Goal: Use online tool/utility: Utilize a website feature to perform a specific function

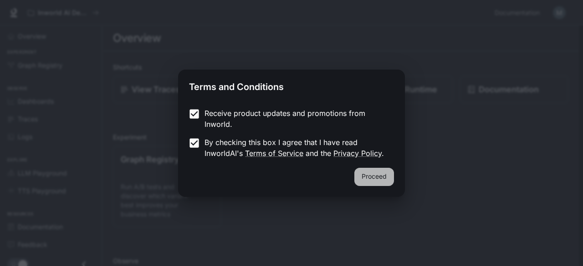
click at [373, 172] on button "Proceed" at bounding box center [374, 177] width 40 height 18
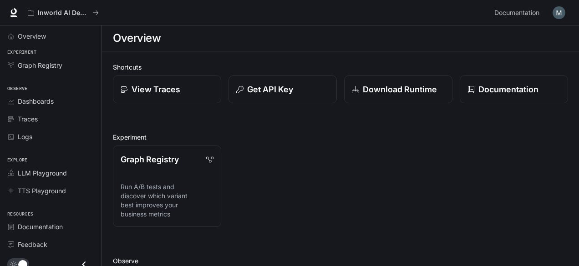
click at [554, 14] on img "button" at bounding box center [559, 12] width 13 height 13
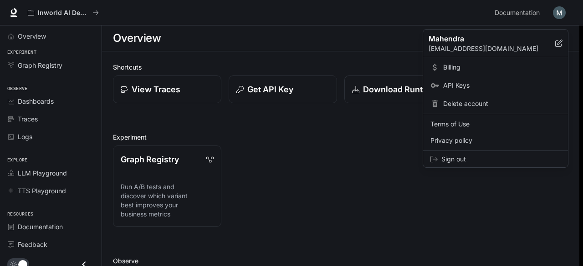
click at [39, 41] on div at bounding box center [291, 133] width 583 height 266
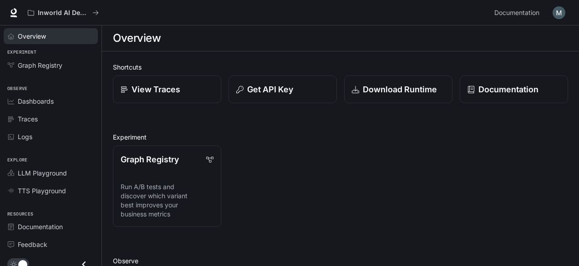
click at [37, 38] on span "Overview" at bounding box center [32, 36] width 28 height 10
click at [52, 31] on div "Overview" at bounding box center [56, 36] width 76 height 10
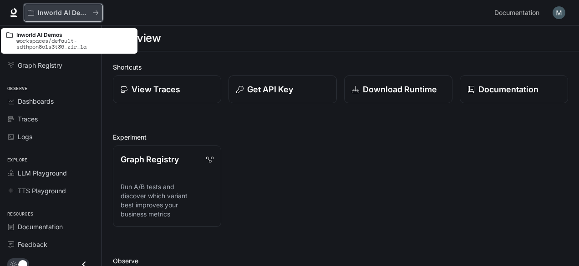
click at [65, 11] on p "Inworld AI Demos" at bounding box center [63, 13] width 51 height 8
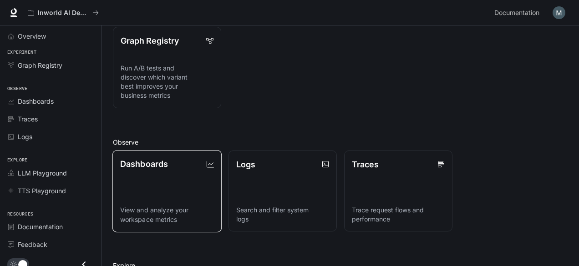
scroll to position [118, 0]
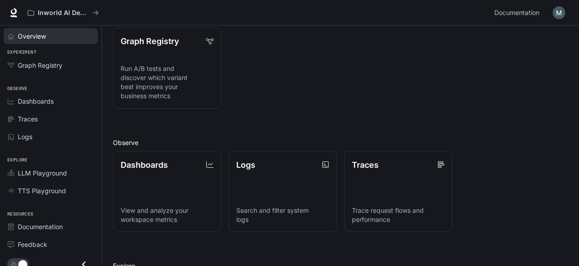
click at [37, 36] on span "Overview" at bounding box center [32, 36] width 28 height 10
click at [54, 178] on link "LLM Playground" at bounding box center [51, 173] width 94 height 16
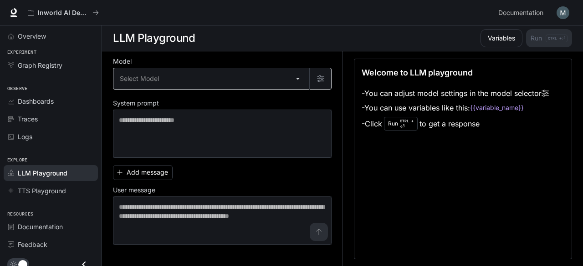
click at [218, 80] on body "Skip to main content Inworld AI Demos Documentation Documentation Portal Overvi…" at bounding box center [291, 133] width 583 height 267
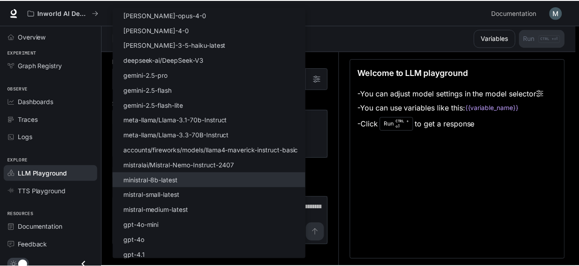
scroll to position [124, 0]
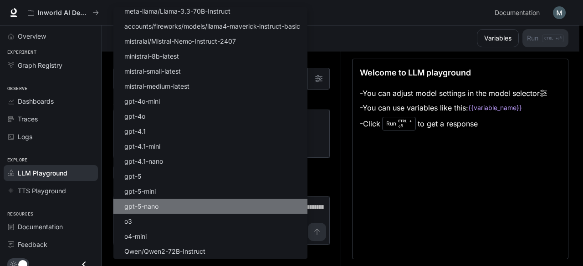
click at [184, 203] on li "gpt-5-nano" at bounding box center [210, 206] width 194 height 15
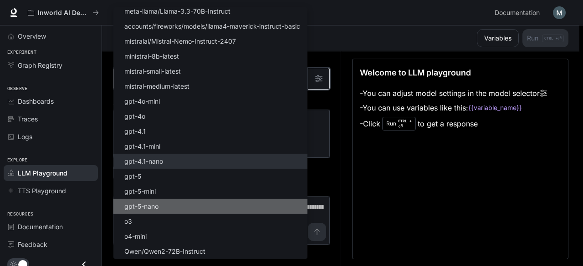
type input "**********"
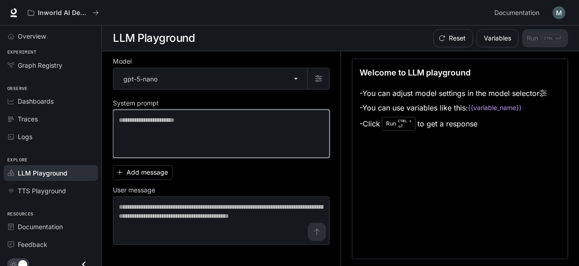
click at [183, 149] on textarea at bounding box center [221, 134] width 205 height 36
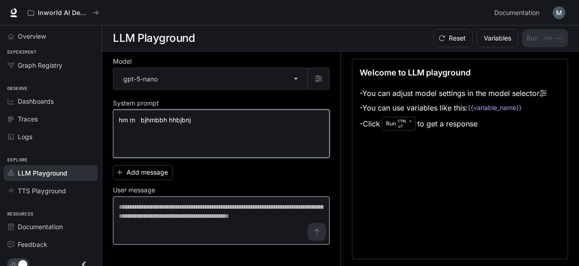
type textarea "**********"
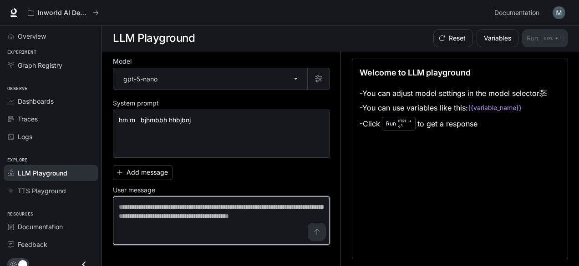
click at [318, 230] on textarea at bounding box center [221, 221] width 205 height 36
click at [267, 213] on textarea at bounding box center [221, 221] width 205 height 36
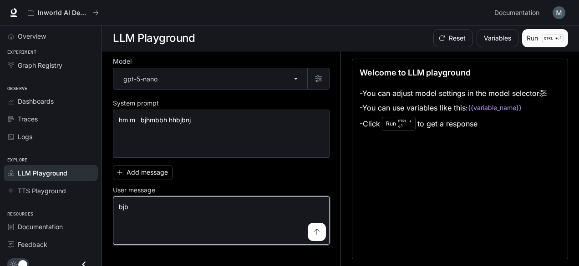
type textarea "***"
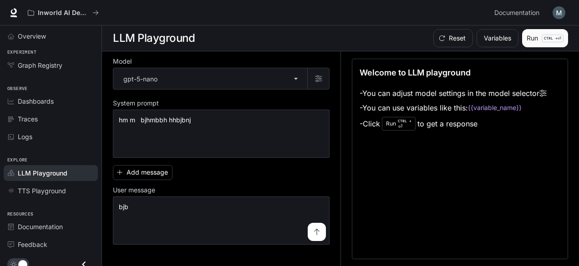
click at [547, 36] on p "CTRL +" at bounding box center [551, 38] width 14 height 5
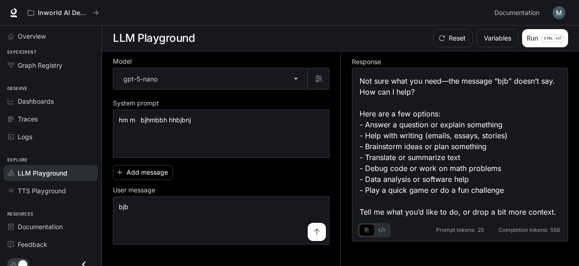
click at [56, 180] on li "LLM Playground" at bounding box center [51, 173] width 102 height 18
click at [62, 191] on span "TTS Playground" at bounding box center [42, 191] width 48 height 10
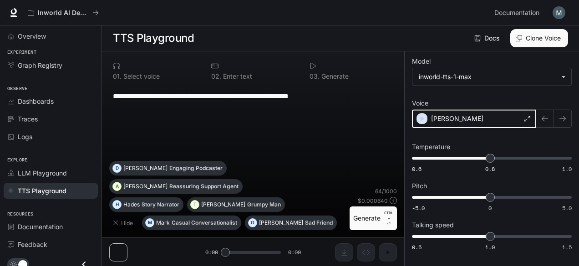
click at [420, 119] on icon "button" at bounding box center [421, 118] width 9 height 9
click at [123, 251] on div "**********" at bounding box center [253, 158] width 302 height 215
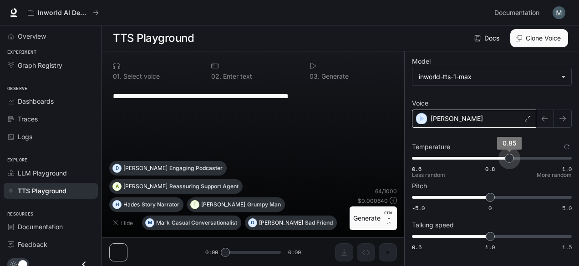
click at [511, 159] on span "0.6 0.8 1.0 0.85" at bounding box center [490, 159] width 156 height 14
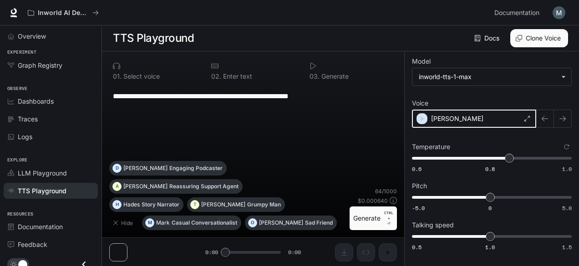
click at [424, 118] on icon "button" at bounding box center [421, 118] width 9 height 9
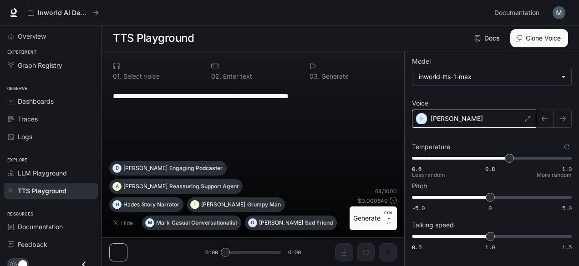
type input "****"
click at [546, 158] on span "0.6 0.8 1.0 0.94" at bounding box center [490, 159] width 156 height 14
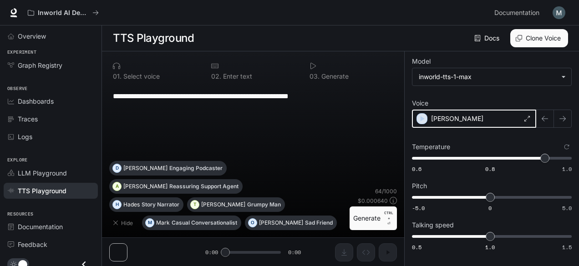
click at [419, 115] on icon "button" at bounding box center [421, 118] width 9 height 9
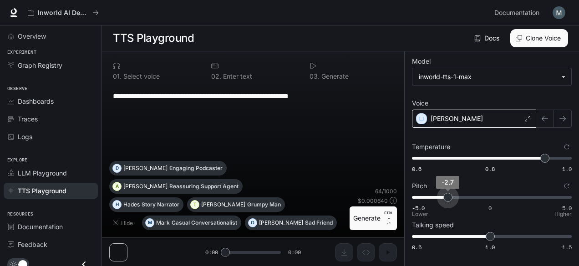
click at [448, 199] on span "-5.0 0 5.0 -2.7" at bounding box center [490, 198] width 156 height 14
type input "*"
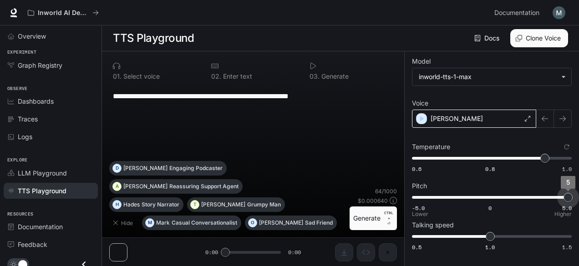
click at [568, 198] on span "-5.0 0 5.0 5" at bounding box center [490, 198] width 156 height 14
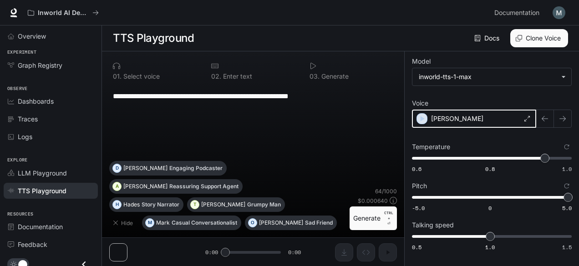
click at [426, 120] on div "button" at bounding box center [422, 119] width 10 height 10
